Goal: Task Accomplishment & Management: Use online tool/utility

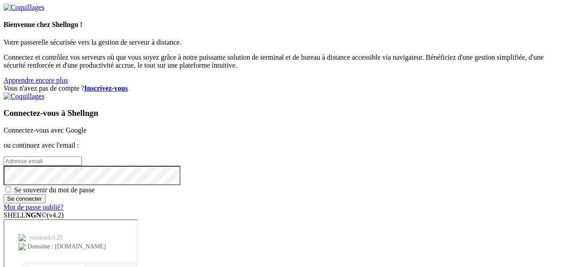
click at [86, 127] on font "Connectez-vous avec Google" at bounding box center [45, 131] width 83 height 8
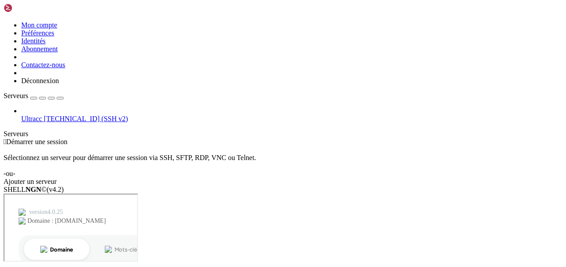
click at [64, 115] on font "[TECHNICAL_ID] (SSH v2)" at bounding box center [86, 119] width 84 height 8
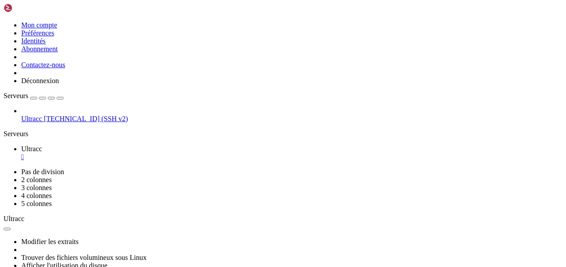
scroll to position [5593, 0]
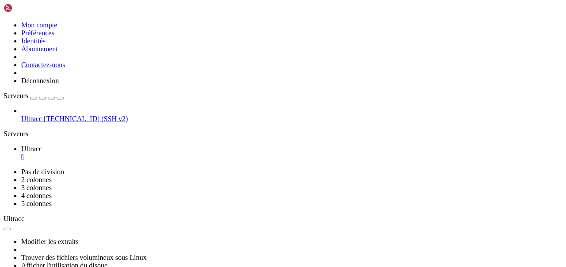
click at [7, 229] on icon "button" at bounding box center [7, 229] width 0 height 0
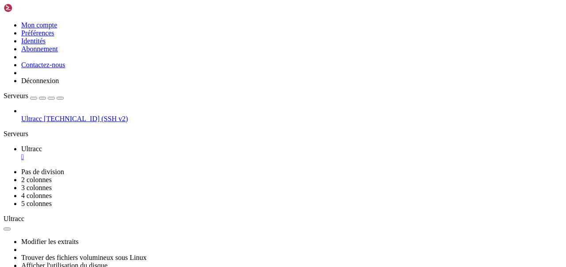
click at [11, 228] on button "button" at bounding box center [7, 229] width 7 height 3
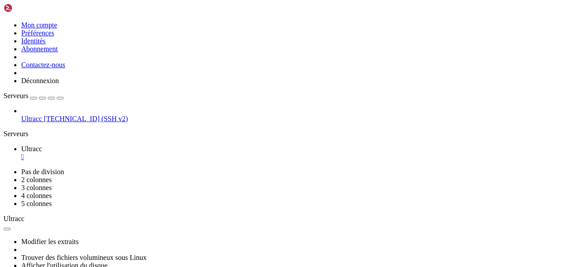
drag, startPoint x: 201, startPoint y: 502, endPoint x: 56, endPoint y: 222, distance: 314.9
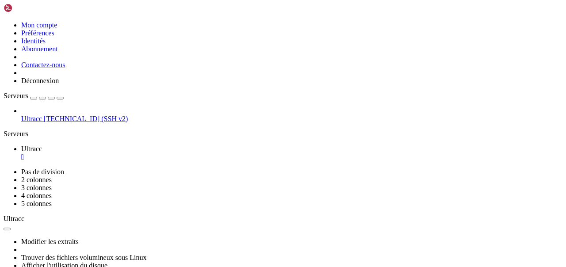
copy div "gnflix@hyperion : ~ $ cd ~ mkdir -p minecraft-server && cd minecraft-server gnf…"
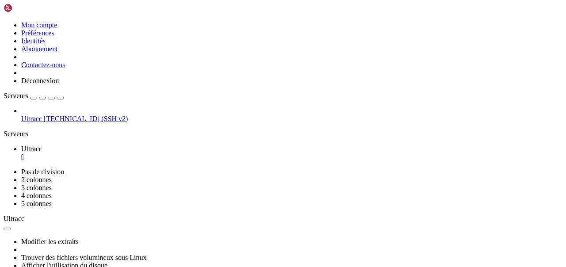
scroll to position [150296, 0]
click at [42, 115] on span "Ultracc" at bounding box center [31, 119] width 21 height 8
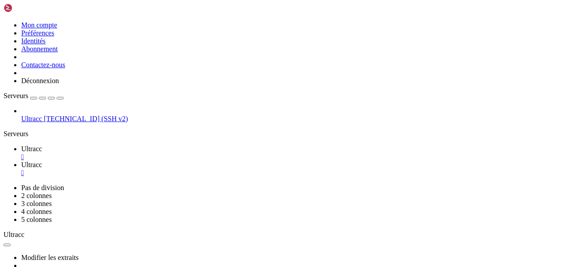
scroll to position [191, 0]
click at [42, 145] on font "Ultracc" at bounding box center [31, 149] width 21 height 8
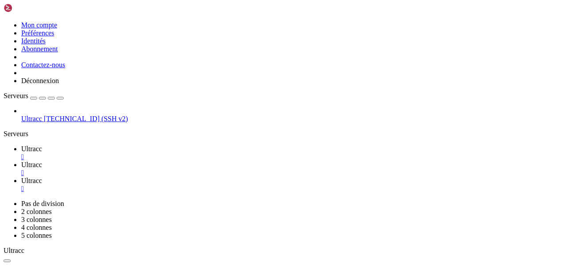
scroll to position [358, 0]
type input "/home31/gnflix/mc-paper"
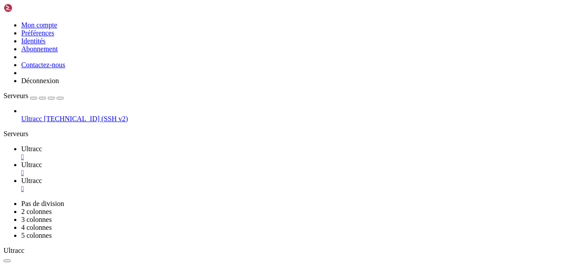
scroll to position [0, 0]
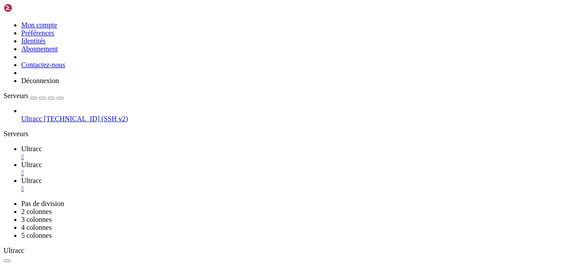
drag, startPoint x: 195, startPoint y: 176, endPoint x: 177, endPoint y: 176, distance: 17.7
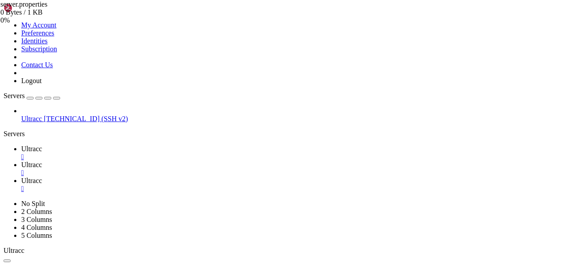
click at [42, 161] on span "Ultracc" at bounding box center [31, 165] width 21 height 8
click at [42, 177] on span "Ultracc" at bounding box center [31, 181] width 21 height 8
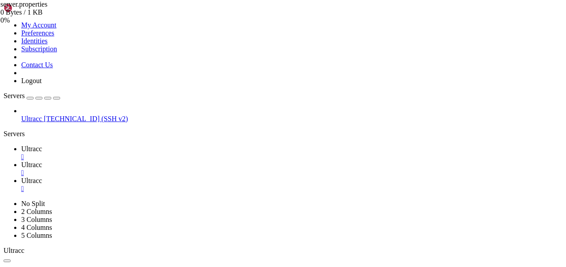
drag, startPoint x: 185, startPoint y: 65, endPoint x: 167, endPoint y: 65, distance: 17.7
type textarea "rcon.port=38043"
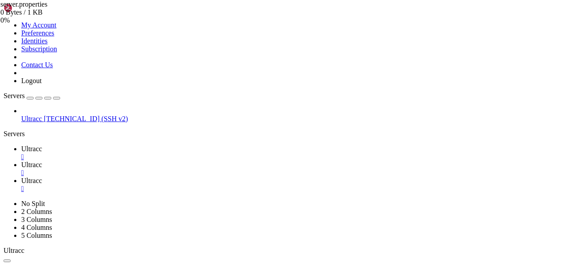
click at [194, 161] on link "Ultracc " at bounding box center [292, 169] width 542 height 16
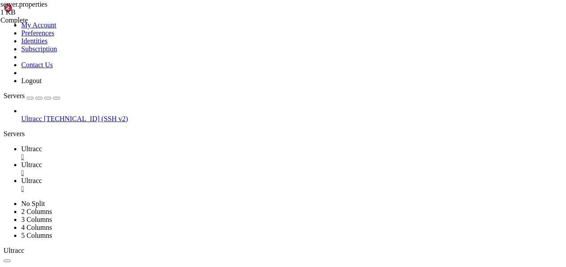
click at [141, 145] on link "Ultracc " at bounding box center [292, 153] width 542 height 16
click at [42, 161] on span "Ultracc" at bounding box center [31, 165] width 21 height 8
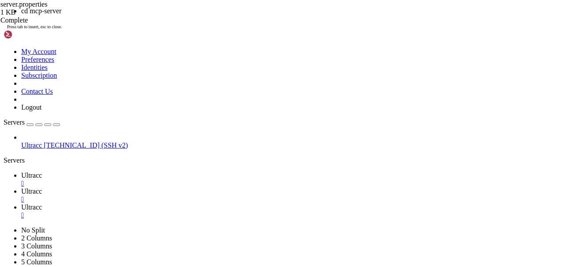
click at [42, 172] on span "Ultracc" at bounding box center [31, 176] width 21 height 8
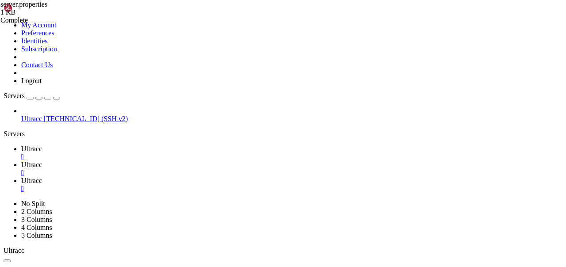
click at [42, 161] on span "Ultracc" at bounding box center [31, 165] width 21 height 8
drag, startPoint x: 115, startPoint y: 499, endPoint x: 205, endPoint y: 631, distance: 159.2
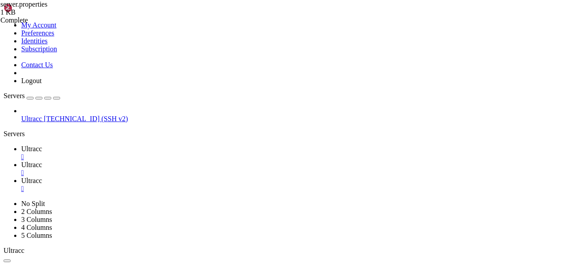
drag, startPoint x: 119, startPoint y: 502, endPoint x: 193, endPoint y: 629, distance: 146.8
copy div "Lore 50 ipsu DO sita con ; adipi elitsedd "eius" tem "$INCI_UTLA/etd/magn" aliq…"
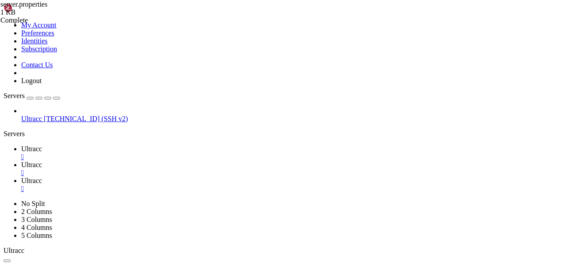
scroll to position [780, 0]
drag, startPoint x: 125, startPoint y: 637, endPoint x: 8, endPoint y: 496, distance: 183.8
copy div "gnflix@hyperion : ~/mc-paper $ cd ~/mc-paper mkdir -p tmp "$JAVA_HOME/bin/java"…"
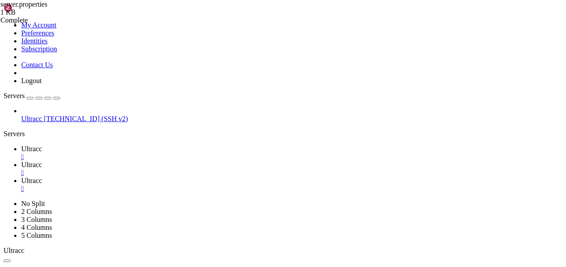
click at [149, 145] on link "Ultracc " at bounding box center [292, 153] width 542 height 16
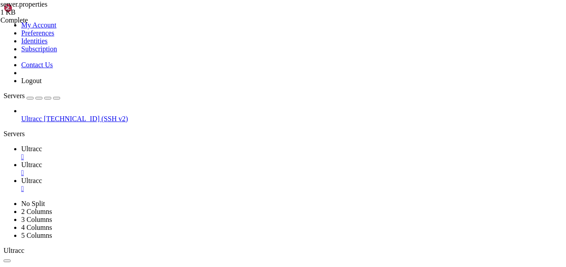
click at [42, 161] on span "Ultracc" at bounding box center [31, 165] width 21 height 8
click at [205, 169] on div "" at bounding box center [292, 173] width 542 height 8
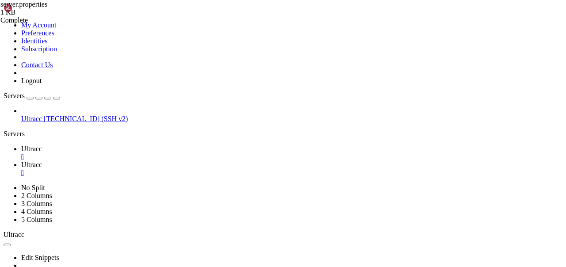
drag, startPoint x: 320, startPoint y: 425, endPoint x: 6, endPoint y: 388, distance: 316.0
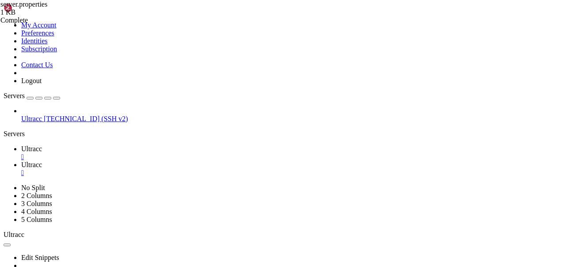
drag, startPoint x: 296, startPoint y: 396, endPoint x: 6, endPoint y: 338, distance: 295.5
drag, startPoint x: 310, startPoint y: 393, endPoint x: 172, endPoint y: 392, distance: 138.5
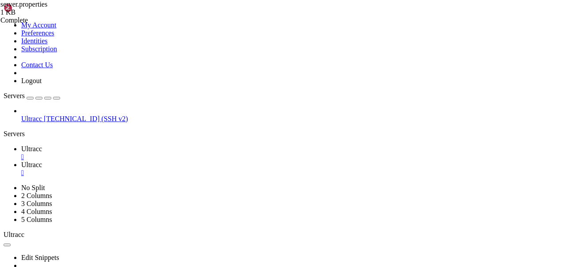
scroll to position [7, 0]
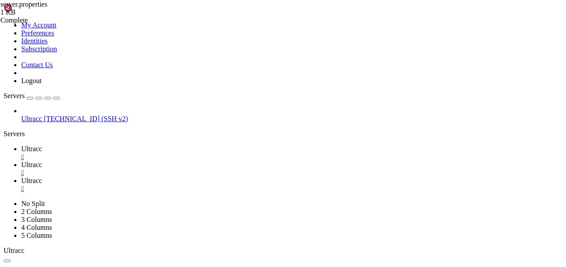
scroll to position [442, 0]
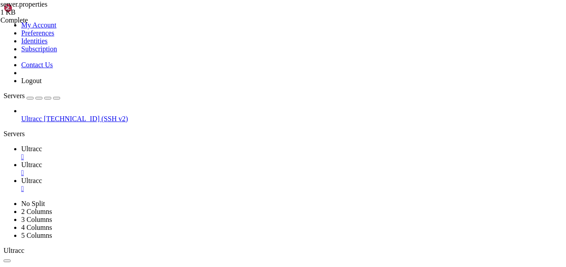
type input "/bin"
